Goal: Transaction & Acquisition: Purchase product/service

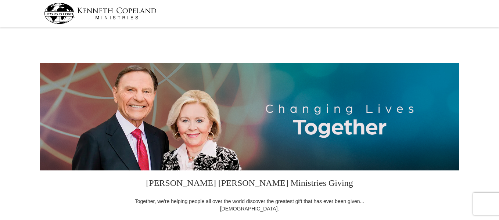
select select "PA"
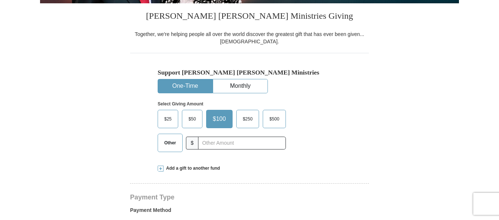
scroll to position [171, 0]
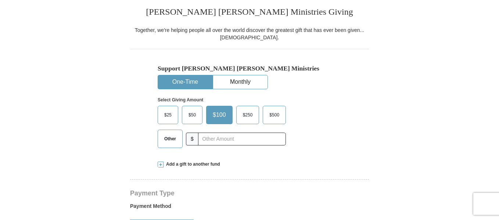
click at [171, 116] on span "$25" at bounding box center [168, 115] width 15 height 11
click at [0, 0] on input "$25" at bounding box center [0, 0] width 0 height 0
click at [244, 81] on button "Monthly" at bounding box center [240, 82] width 54 height 14
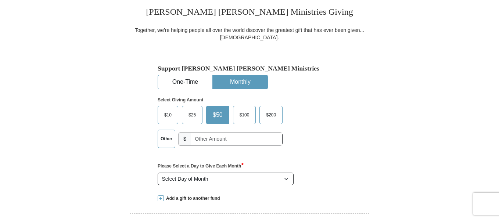
click at [165, 115] on span "$10" at bounding box center [168, 115] width 15 height 11
click at [0, 0] on input "$10" at bounding box center [0, 0] width 0 height 0
click at [197, 118] on span "$25" at bounding box center [194, 115] width 15 height 11
click at [0, 0] on input "$25" at bounding box center [0, 0] width 0 height 0
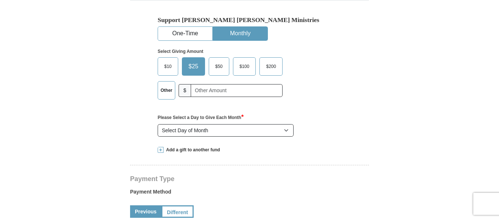
scroll to position [205, 0]
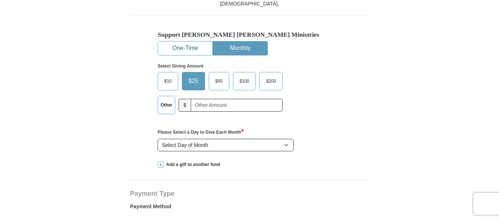
click at [187, 45] on button "One-Time" at bounding box center [185, 49] width 54 height 14
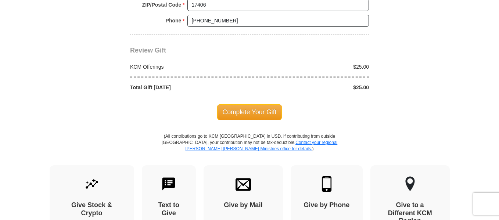
scroll to position [669, 0]
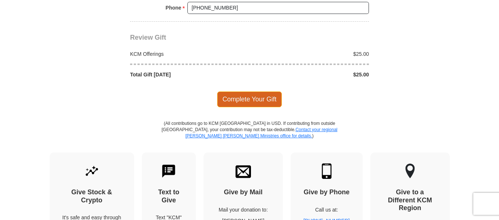
click at [254, 97] on span "Complete Your Gift" at bounding box center [249, 99] width 65 height 15
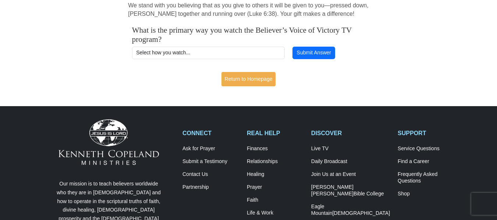
scroll to position [170, 0]
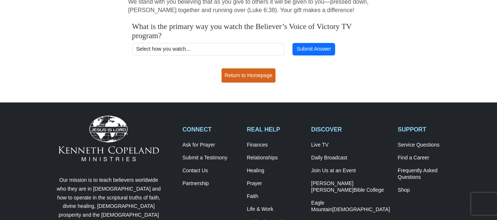
click at [245, 71] on link "Return to Homepage" at bounding box center [248, 75] width 54 height 14
